Goal: Task Accomplishment & Management: Manage account settings

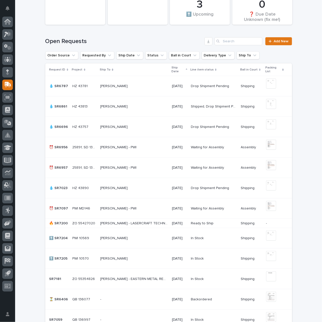
scroll to position [96, 0]
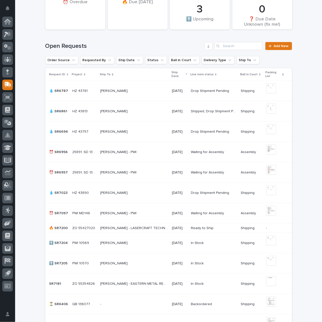
click at [131, 228] on p "[PERSON_NAME] - LASERCRAFT TECHNOLOGIES" at bounding box center [134, 227] width 69 height 5
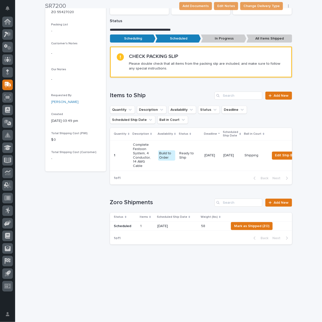
scroll to position [75, 0]
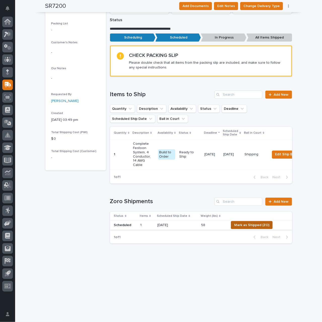
click at [252, 225] on span "Mark as Shipped (ZO)" at bounding box center [251, 225] width 35 height 6
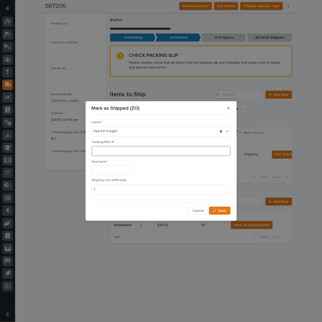
click at [114, 152] on input at bounding box center [161, 151] width 139 height 10
paste input "5201020230"
type input "5201020230"
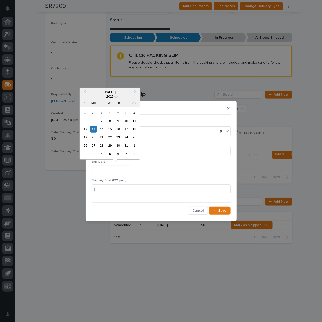
click at [121, 171] on input "text" at bounding box center [112, 170] width 40 height 9
click at [93, 128] on div "13" at bounding box center [93, 129] width 7 height 7
type input "**********"
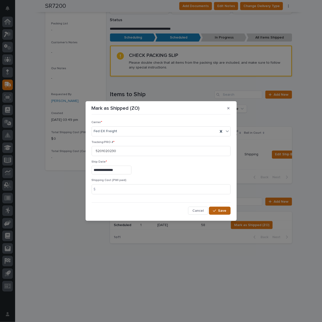
click at [224, 209] on span "Save" at bounding box center [222, 210] width 8 height 5
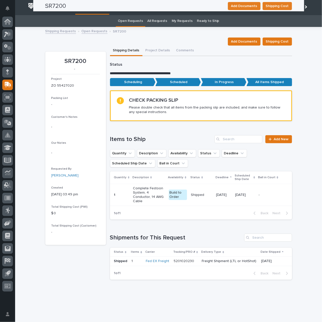
scroll to position [0, 0]
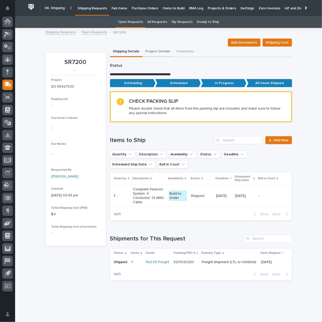
click at [153, 50] on button "Project Details" at bounding box center [157, 52] width 31 height 11
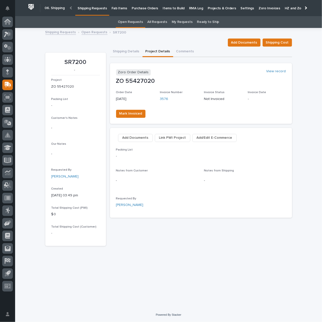
click at [93, 7] on p "Shipping Requests" at bounding box center [91, 5] width 29 height 11
